Goal: Information Seeking & Learning: Learn about a topic

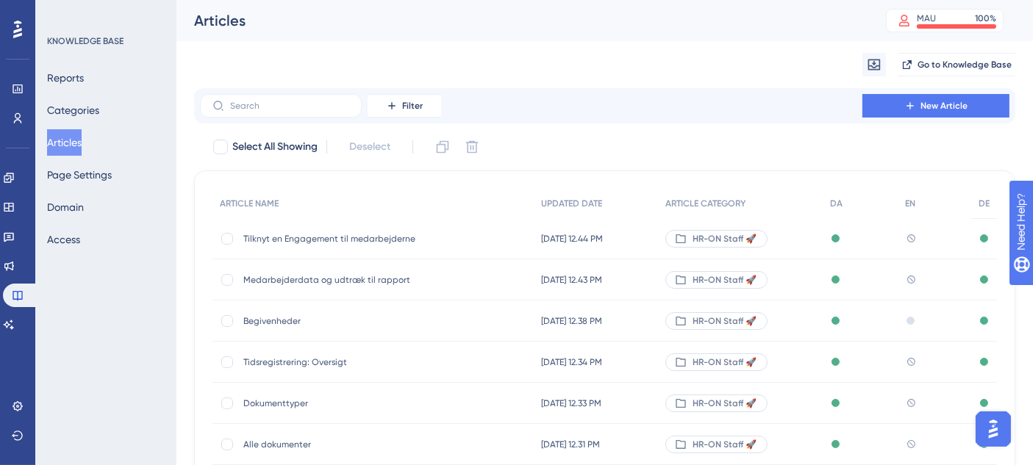
scroll to position [294, 0]
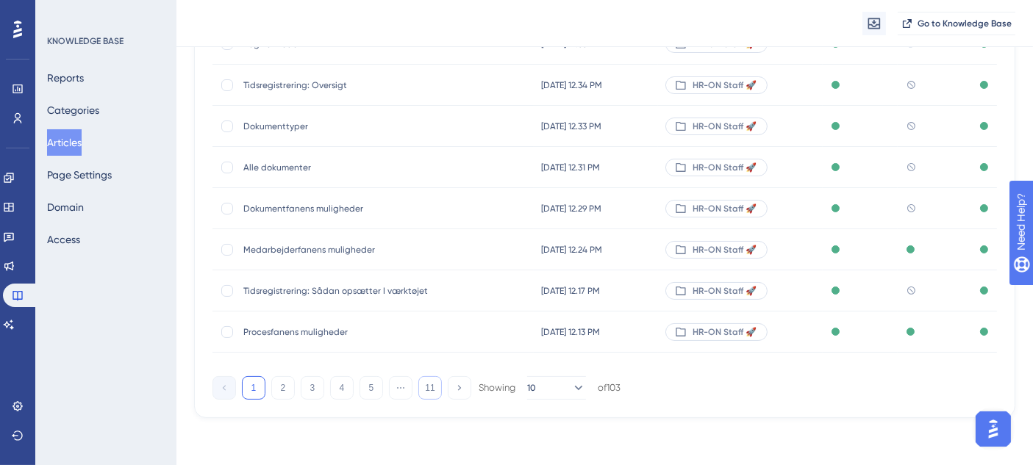
click at [432, 394] on button "11" at bounding box center [430, 388] width 24 height 24
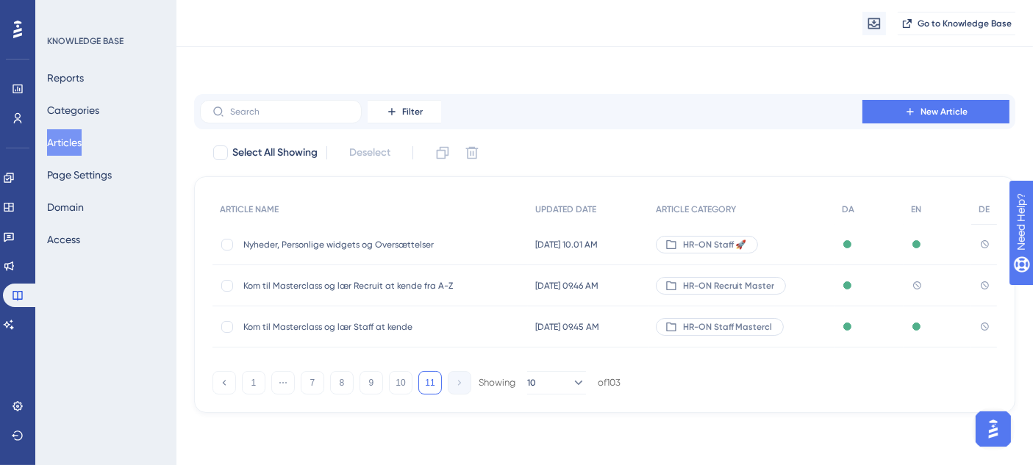
scroll to position [0, 0]
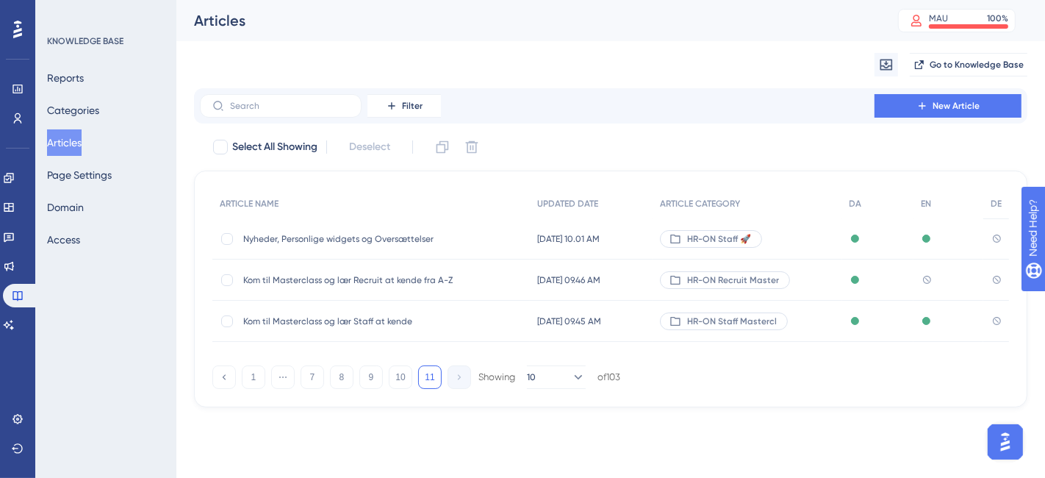
click at [506, 329] on div "Kom til Masterclass og lær Staff at kende Kom til Masterclass og lær Staff at k…" at bounding box center [371, 321] width 318 height 41
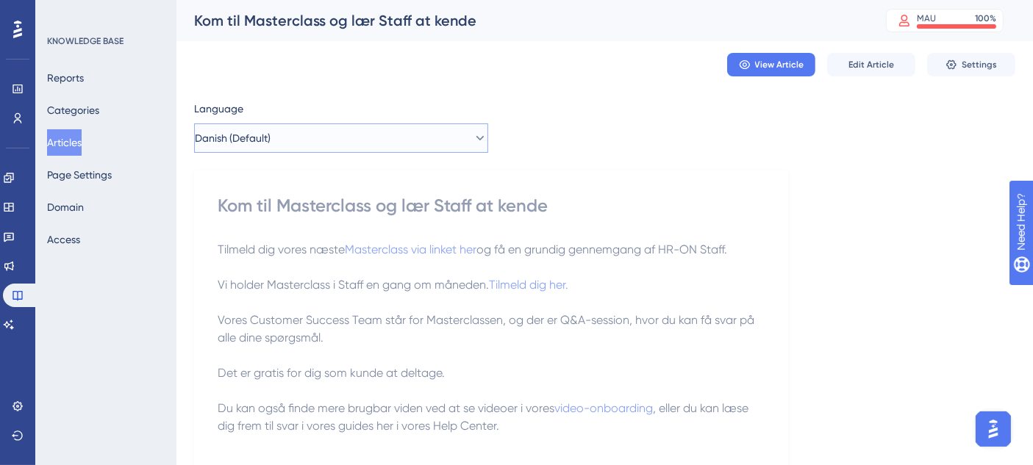
click at [398, 130] on button "Danish (Default)" at bounding box center [341, 137] width 294 height 29
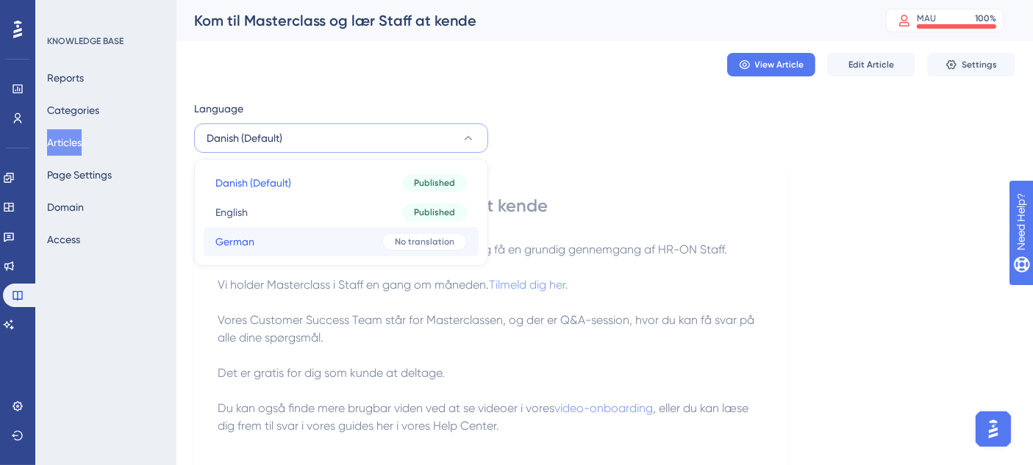
click at [299, 248] on button "German German No translation" at bounding box center [341, 241] width 275 height 29
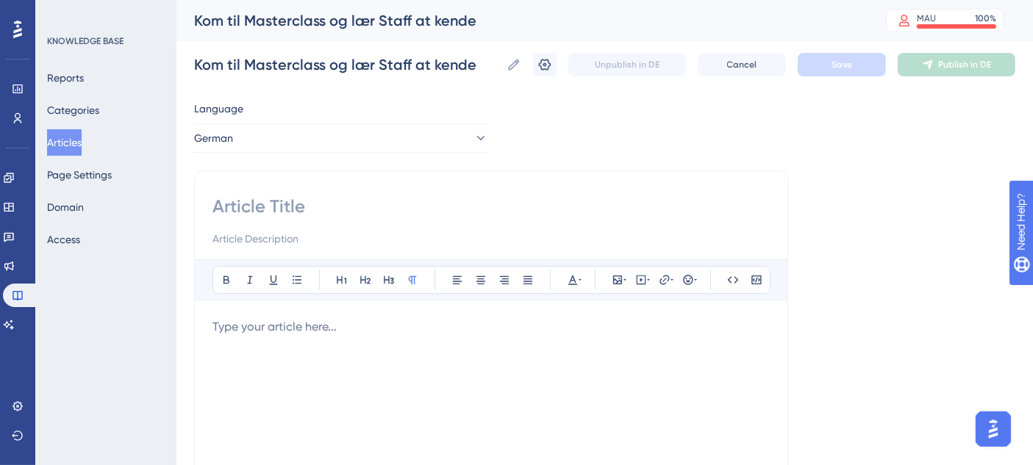
click at [81, 131] on button "Articles" at bounding box center [64, 142] width 35 height 26
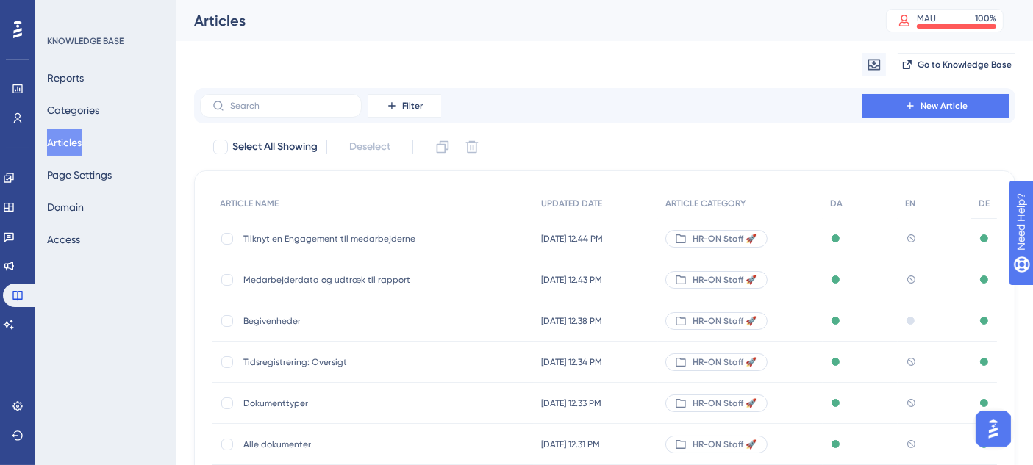
click at [336, 229] on div "Tilknyt en Engagement til medarbejderne Tilknyt en Engagement til medarbejderne" at bounding box center [360, 238] width 235 height 41
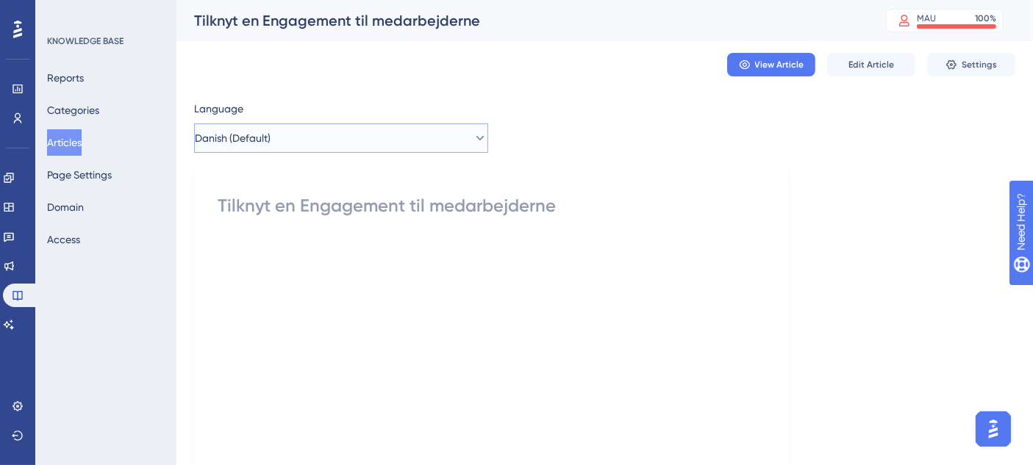
click at [445, 134] on button "Danish (Default)" at bounding box center [341, 137] width 294 height 29
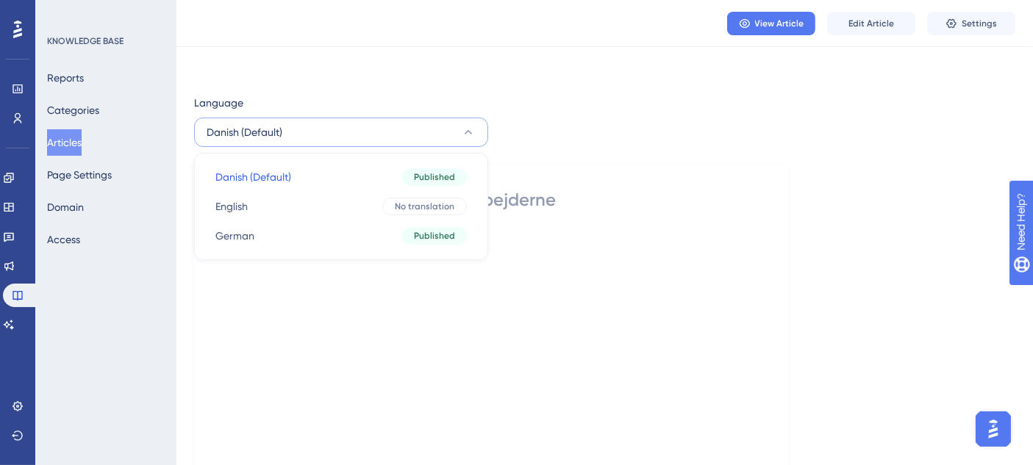
scroll to position [59, 0]
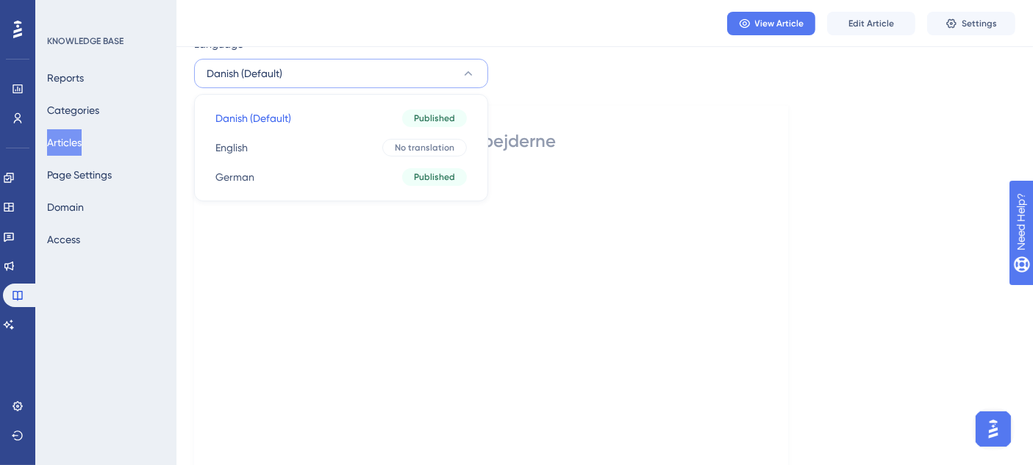
click at [67, 136] on button "Articles" at bounding box center [64, 142] width 35 height 26
